Goal: Task Accomplishment & Management: Manage account settings

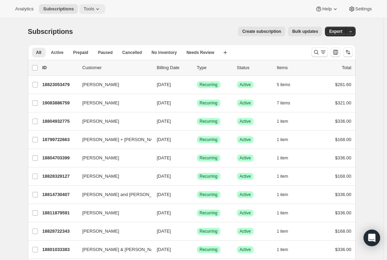
click at [96, 7] on icon at bounding box center [97, 9] width 7 height 7
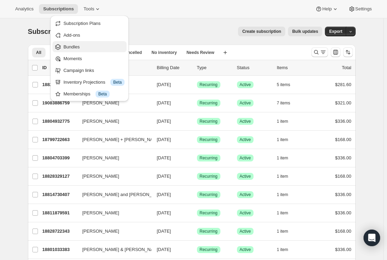
click at [85, 47] on span "Bundles" at bounding box center [94, 46] width 61 height 7
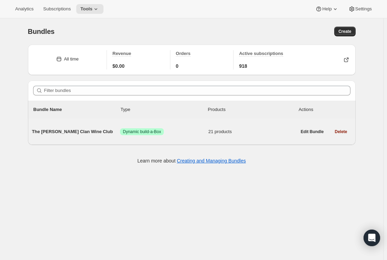
click at [83, 132] on span "The [PERSON_NAME] Clan Wine Club" at bounding box center [76, 131] width 88 height 7
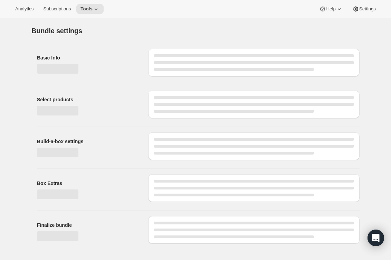
type input "The [PERSON_NAME] Clan Wine Club"
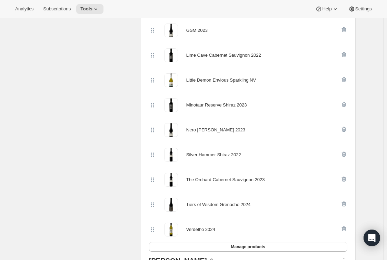
scroll to position [414, 0]
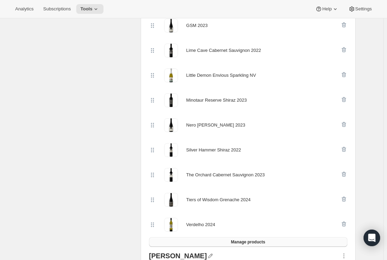
click at [252, 241] on span "Manage products" at bounding box center [248, 242] width 34 height 6
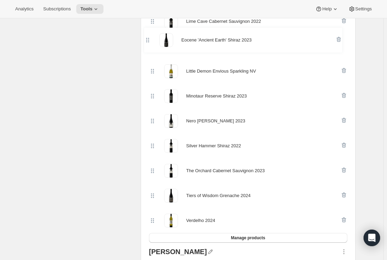
scroll to position [407, 0]
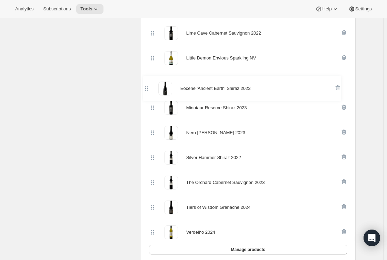
drag, startPoint x: 153, startPoint y: 50, endPoint x: 147, endPoint y: 94, distance: 44.3
click at [147, 91] on div "Products Collections More views Products Collections More views Wine Chardonnay…" at bounding box center [248, 71] width 215 height 612
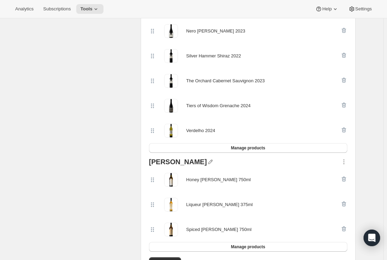
scroll to position [510, 0]
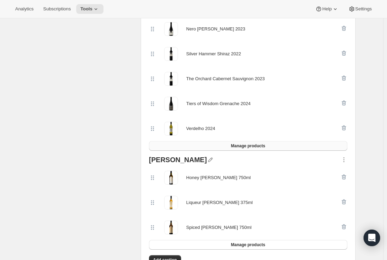
click at [257, 144] on span "Manage products" at bounding box center [248, 146] width 34 height 6
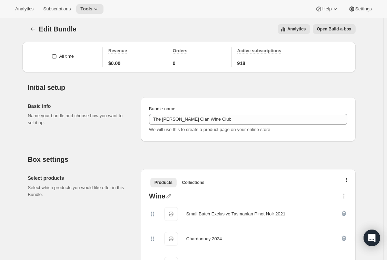
scroll to position [0, 0]
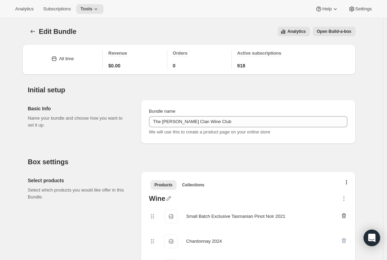
click at [345, 215] on icon "button" at bounding box center [344, 216] width 1 height 2
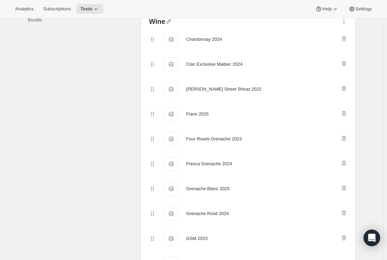
scroll to position [173, 0]
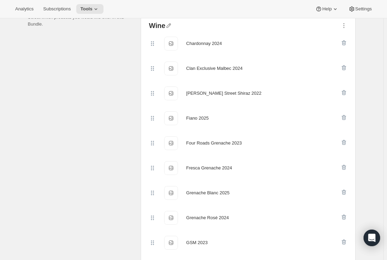
drag, startPoint x: 95, startPoint y: 168, endPoint x: 100, endPoint y: 170, distance: 5.5
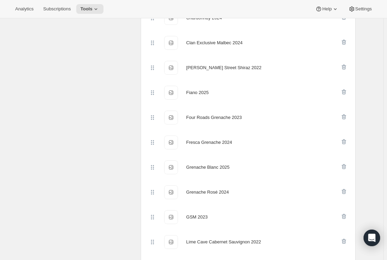
scroll to position [242, 0]
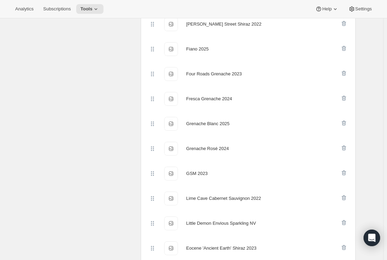
click at [97, 151] on div "Select products Select which products you would like offer in this Bundle." at bounding box center [81, 236] width 107 height 612
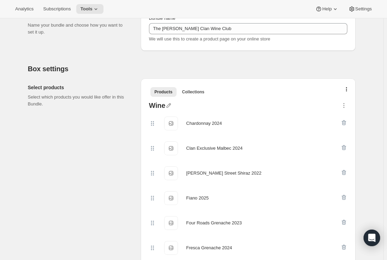
scroll to position [69, 0]
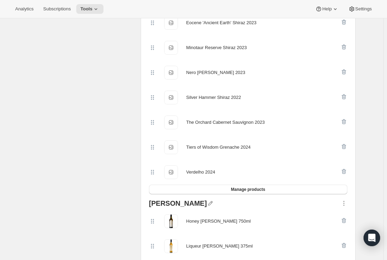
scroll to position [483, 0]
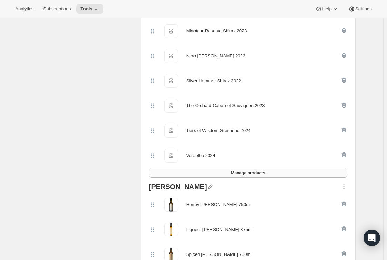
click at [256, 173] on span "Manage products" at bounding box center [248, 173] width 34 height 6
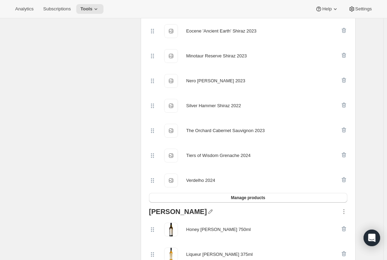
drag, startPoint x: 97, startPoint y: 172, endPoint x: 79, endPoint y: 176, distance: 18.8
click at [97, 172] on div "Select products Select which products you would like offer in this Bundle." at bounding box center [81, 6] width 107 height 637
click at [114, 161] on div "Select products Select which products you would like offer in this Bundle." at bounding box center [81, 6] width 107 height 637
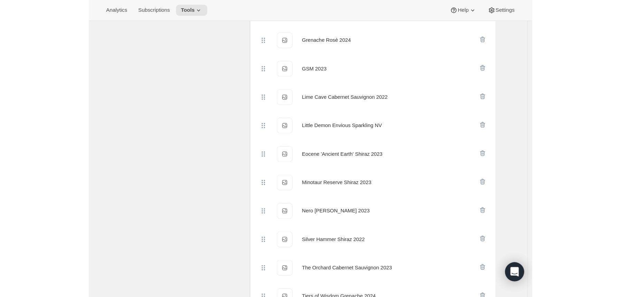
scroll to position [0, 0]
